Goal: Find specific page/section: Find specific page/section

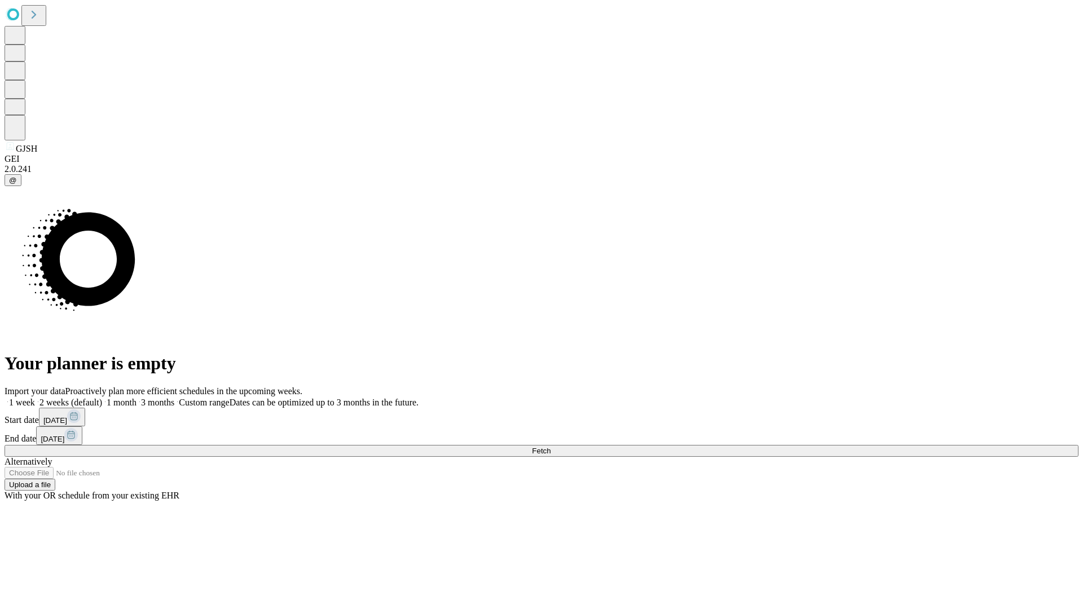
click at [551, 447] on span "Fetch" at bounding box center [541, 451] width 19 height 8
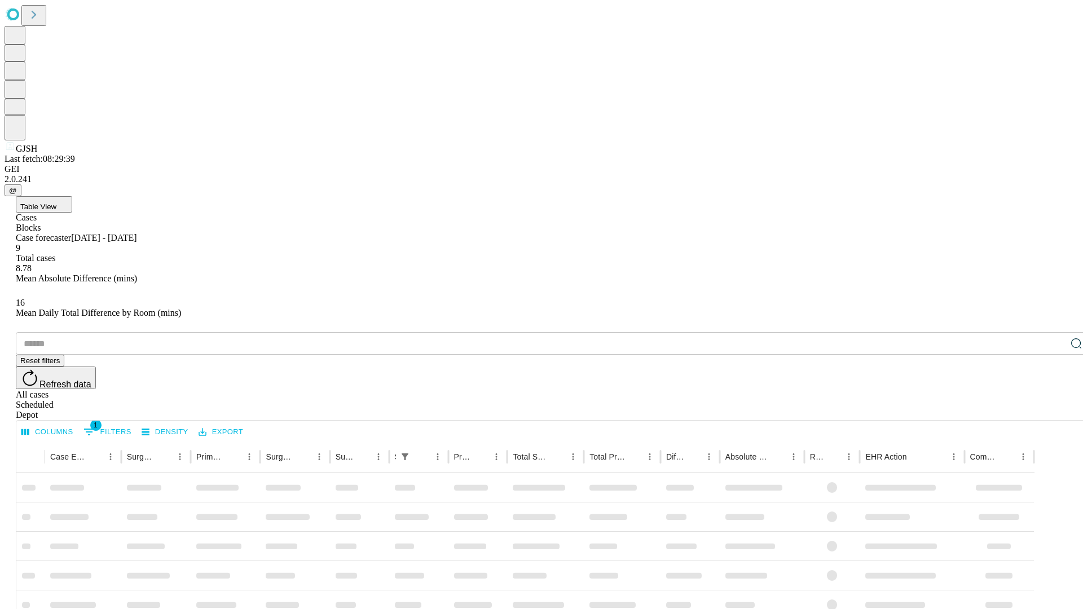
click at [1054, 410] on div "Depot" at bounding box center [553, 415] width 1074 height 10
